Goal: Transaction & Acquisition: Purchase product/service

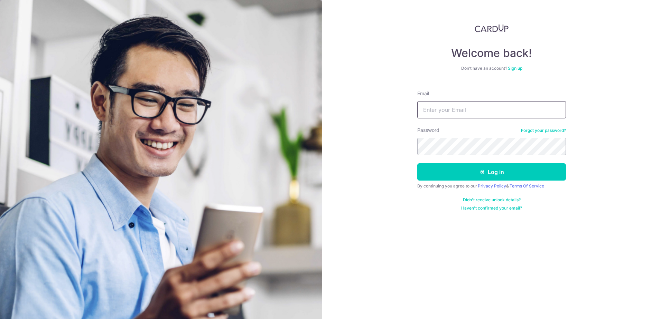
click at [459, 110] on input "Email" at bounding box center [491, 109] width 149 height 17
type input "[PERSON_NAME][EMAIL_ADDRESS][DOMAIN_NAME]"
click at [417, 155] on div at bounding box center [417, 155] width 0 height 0
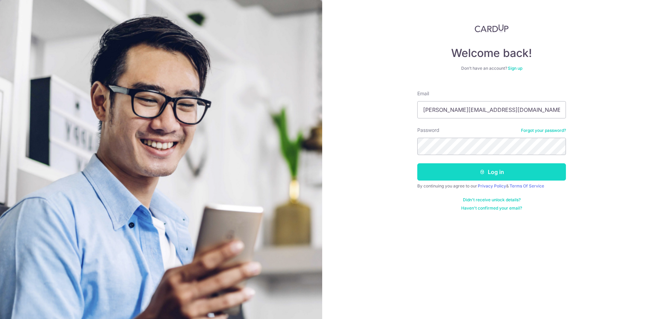
click at [480, 175] on button "Log in" at bounding box center [491, 171] width 149 height 17
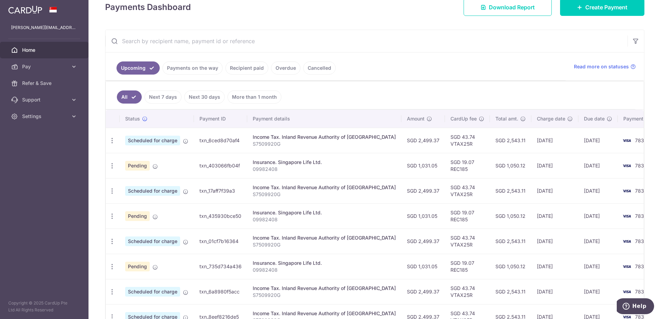
scroll to position [69, 0]
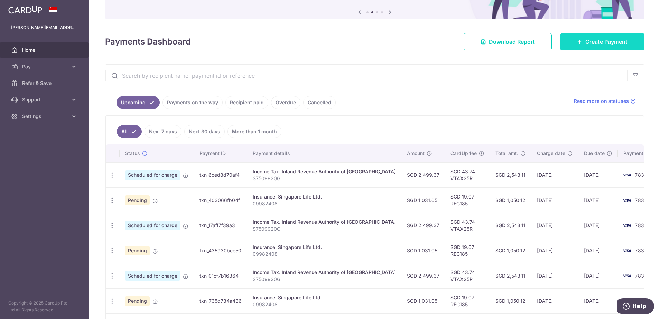
click at [603, 42] on span "Create Payment" at bounding box center [606, 42] width 42 height 8
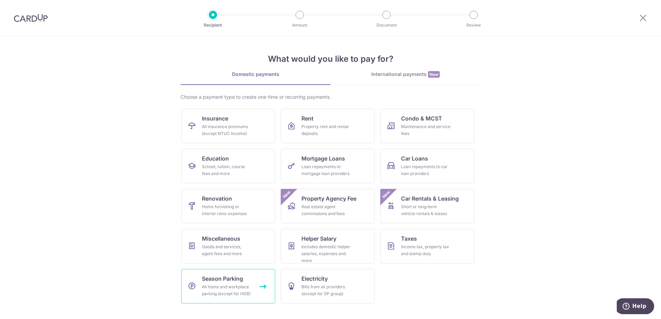
click at [237, 286] on div "All home and workplace parking (except for HDB)" at bounding box center [227, 291] width 50 height 14
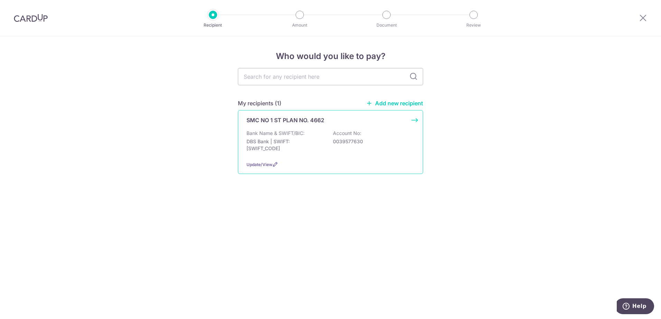
click at [307, 147] on p "DBS Bank | SWIFT: DBSSSGSGXXX" at bounding box center [284, 145] width 77 height 14
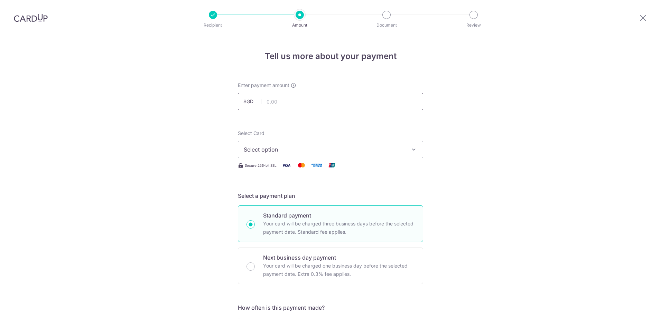
click at [299, 100] on input "text" at bounding box center [330, 101] width 185 height 17
type input "1,177.20"
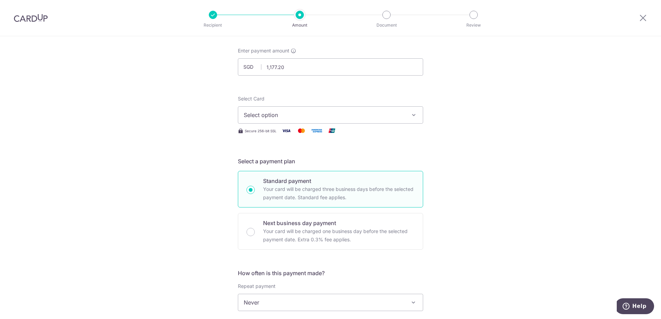
scroll to position [104, 0]
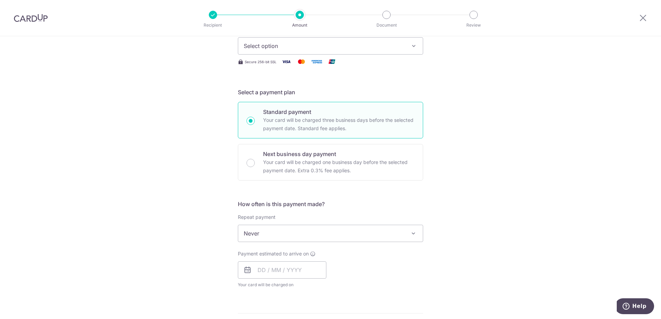
click at [408, 43] on button "Select option" at bounding box center [330, 45] width 185 height 17
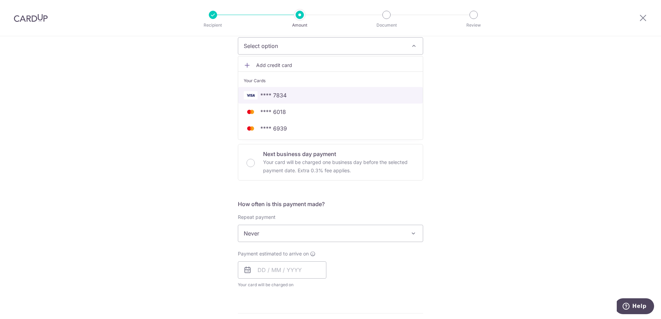
click at [354, 101] on link "**** 7834" at bounding box center [330, 95] width 185 height 17
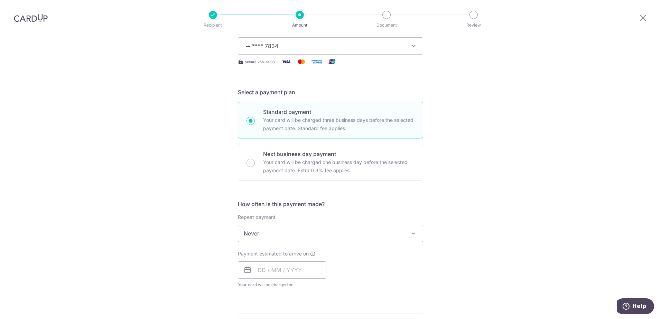
click at [372, 46] on span "**** 7834" at bounding box center [324, 46] width 161 height 8
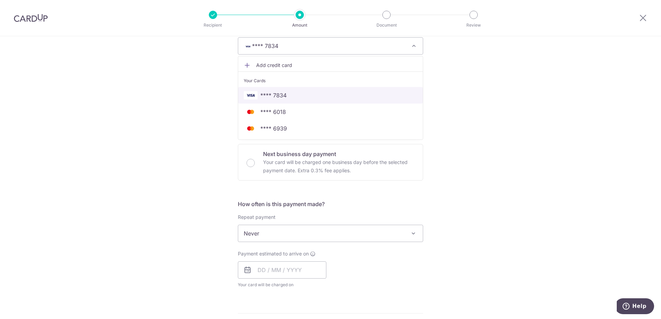
click at [354, 95] on span "**** 7834" at bounding box center [331, 95] width 174 height 8
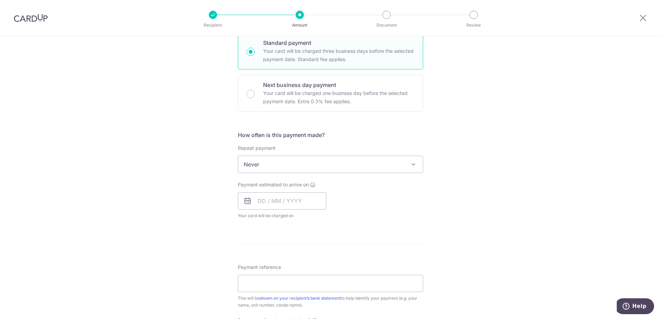
scroll to position [207, 0]
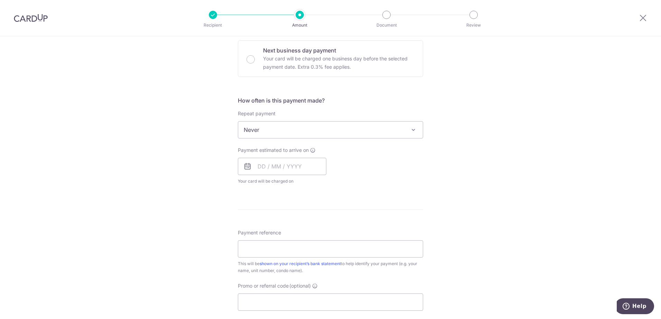
click at [394, 129] on span "Never" at bounding box center [330, 130] width 185 height 17
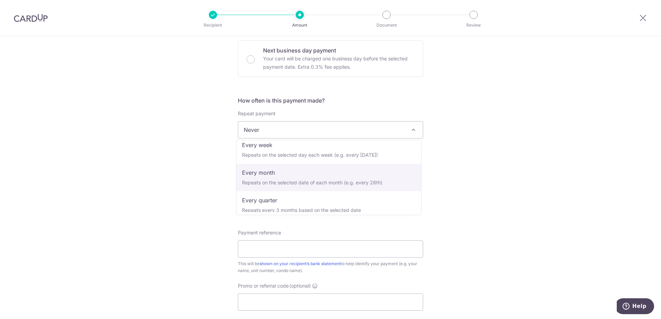
scroll to position [69, 0]
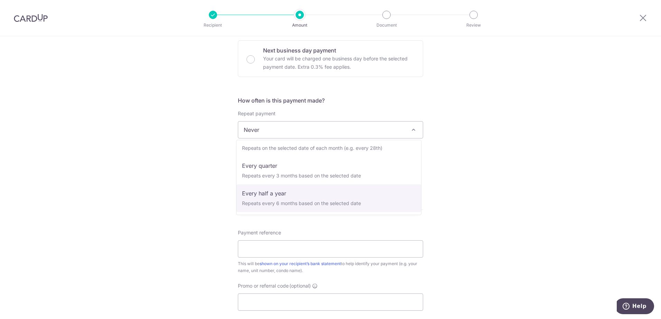
select select "5"
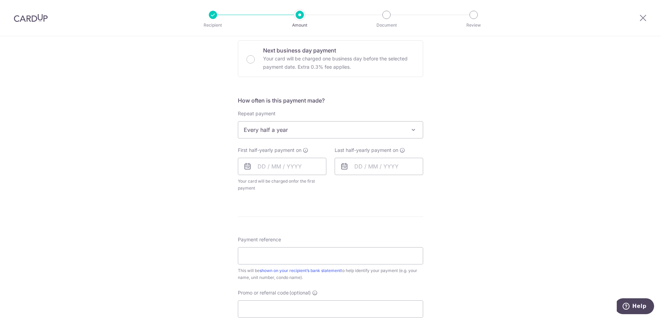
click at [248, 166] on icon at bounding box center [247, 166] width 8 height 8
click at [275, 166] on input "text" at bounding box center [282, 166] width 88 height 17
drag, startPoint x: 279, startPoint y: 257, endPoint x: 384, endPoint y: 208, distance: 116.0
click at [279, 257] on link "21" at bounding box center [279, 257] width 11 height 11
type input "[DATE]"
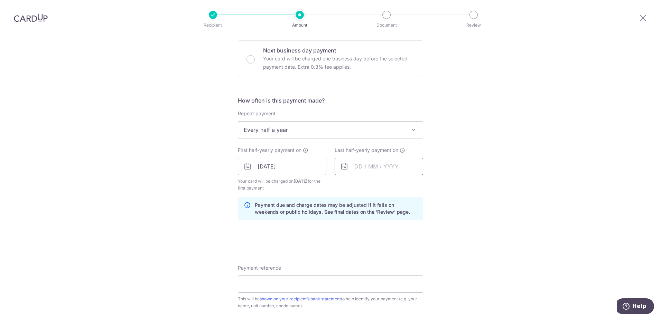
click at [376, 166] on input "text" at bounding box center [379, 166] width 88 height 17
click at [430, 186] on link "Next" at bounding box center [432, 185] width 8 height 8
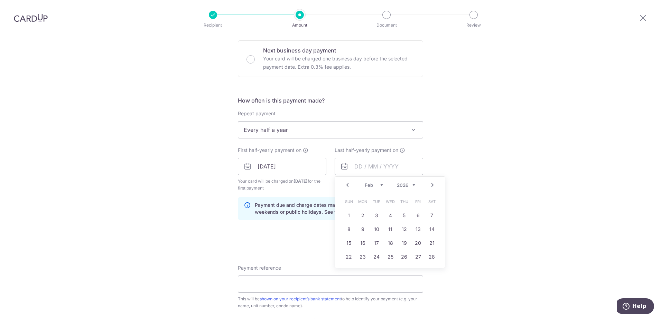
click at [430, 186] on link "Next" at bounding box center [432, 185] width 8 height 8
click at [389, 213] on link "1" at bounding box center [390, 215] width 11 height 11
type input "01/04/2026"
click at [452, 197] on div "Tell us more about your payment Enter payment amount SGD 1,177.20 1177.20 Selec…" at bounding box center [330, 159] width 661 height 660
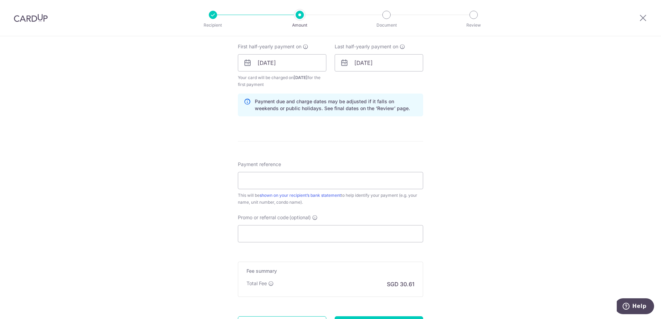
scroll to position [346, 0]
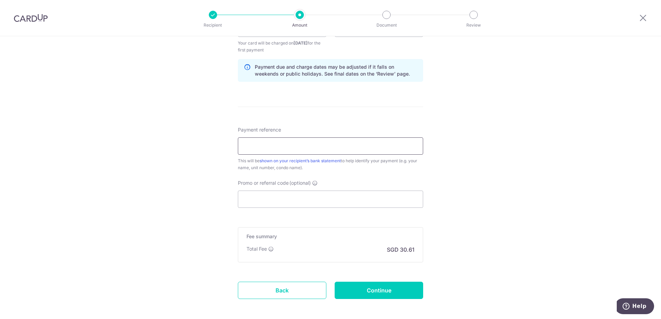
click at [291, 145] on input "Payment reference" at bounding box center [330, 146] width 185 height 17
click at [283, 198] on input "Promo or referral code (optional)" at bounding box center [330, 199] width 185 height 17
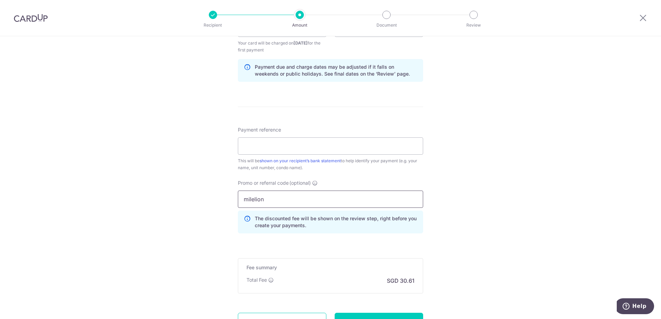
type input "milelion"
click at [350, 145] on input "Payment reference" at bounding box center [330, 146] width 185 height 17
type input "Duo Tower"
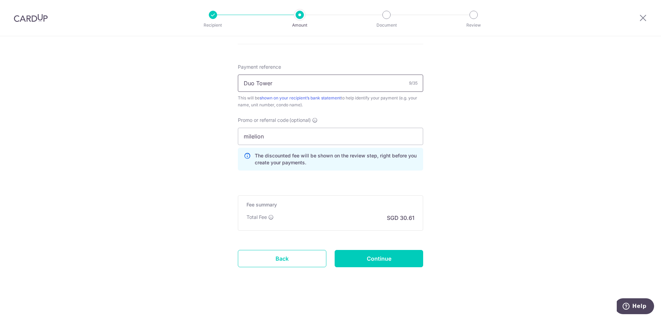
scroll to position [167, 0]
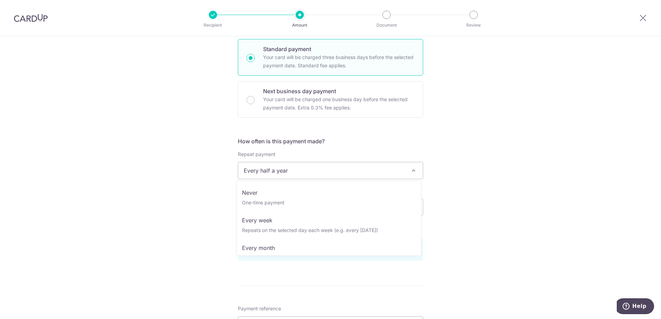
click at [292, 172] on span "Every half a year" at bounding box center [330, 170] width 185 height 17
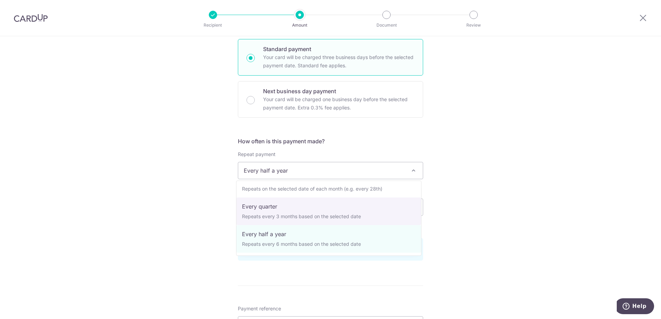
scroll to position [0, 0]
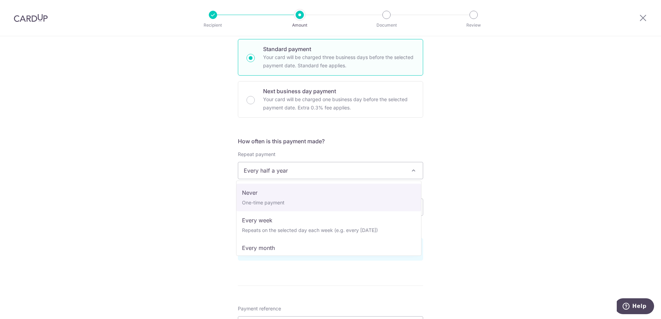
select select "1"
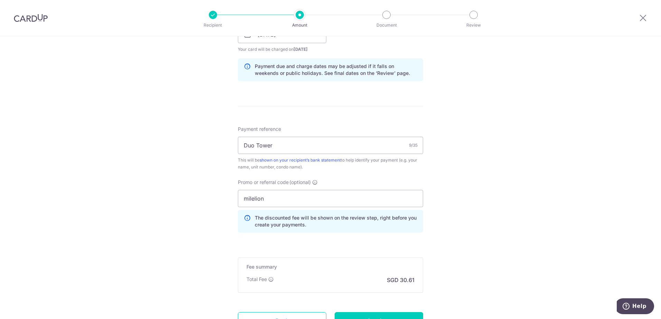
scroll to position [402, 0]
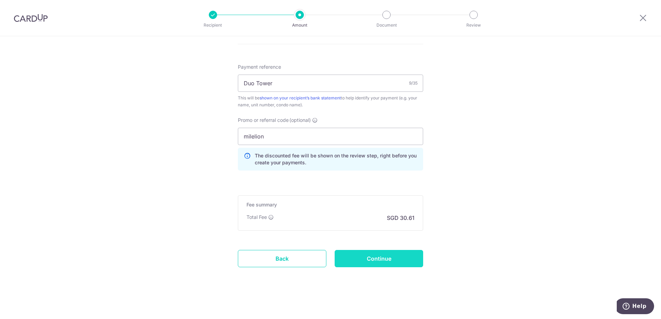
click at [379, 257] on input "Continue" at bounding box center [379, 258] width 88 height 17
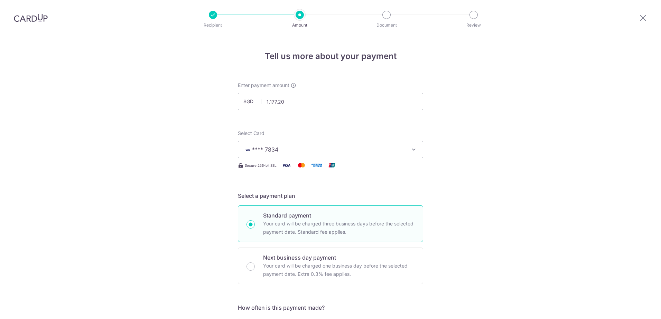
scroll to position [411, 0]
